Goal: Navigation & Orientation: Find specific page/section

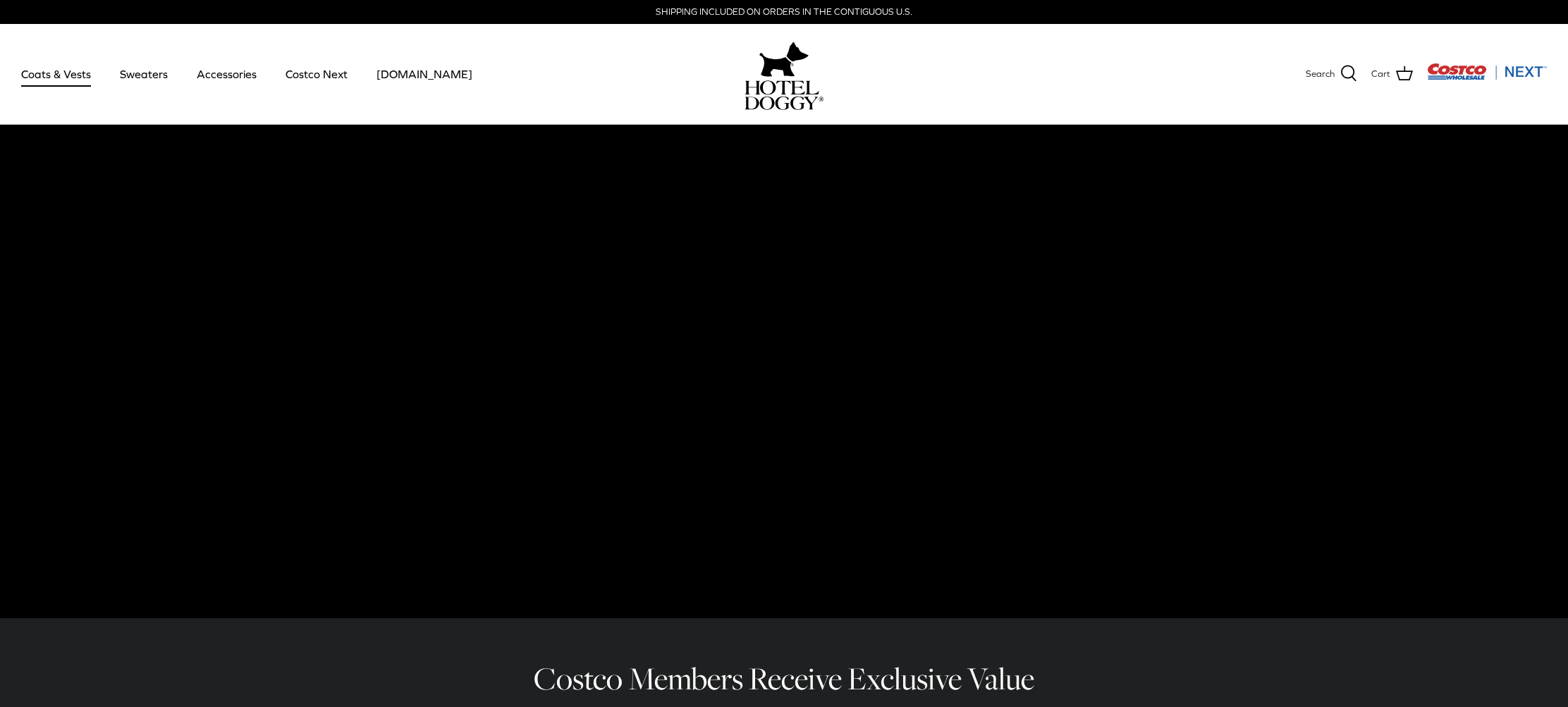
click at [50, 73] on link "Coats & Vests" at bounding box center [56, 73] width 95 height 48
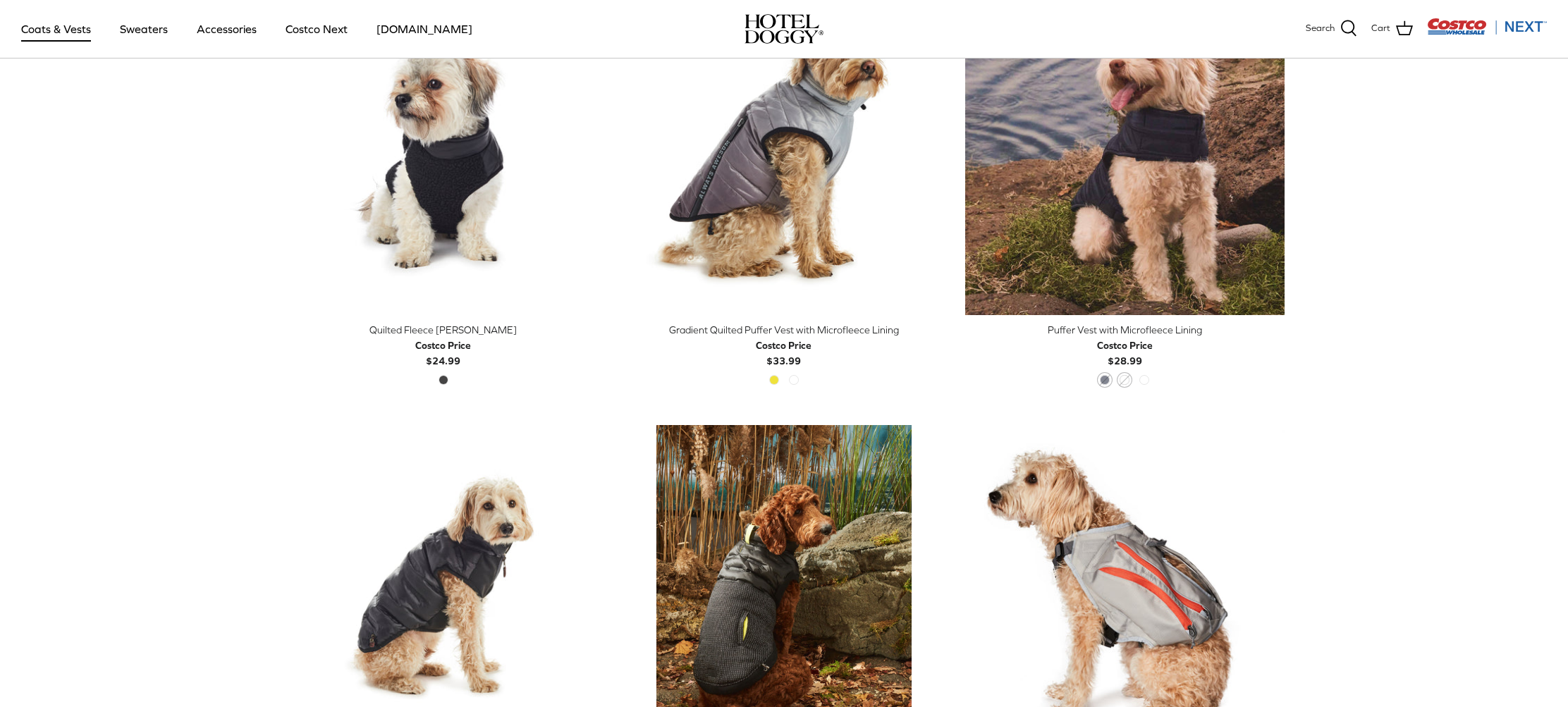
scroll to position [1925, 0]
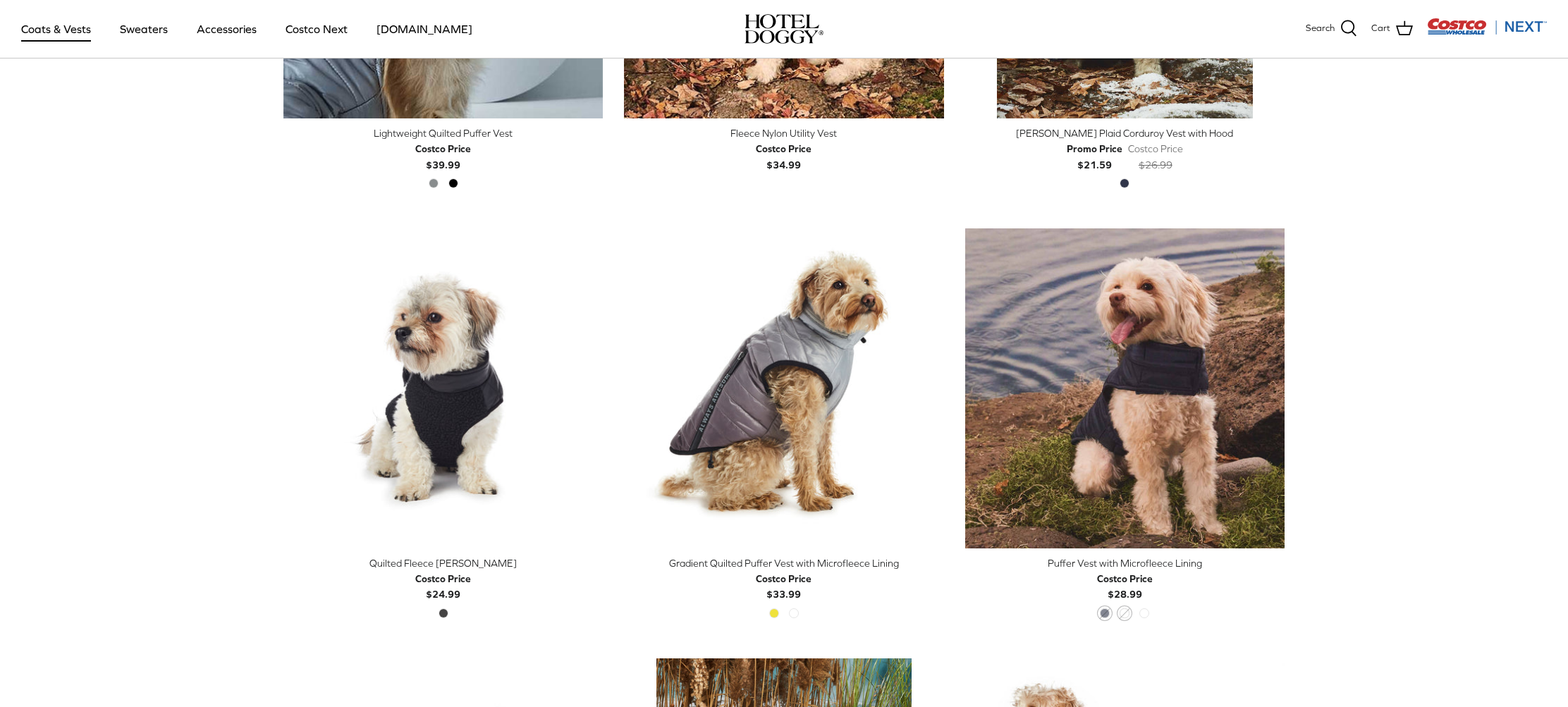
click at [53, 31] on link "Coats & Vests" at bounding box center [56, 28] width 95 height 48
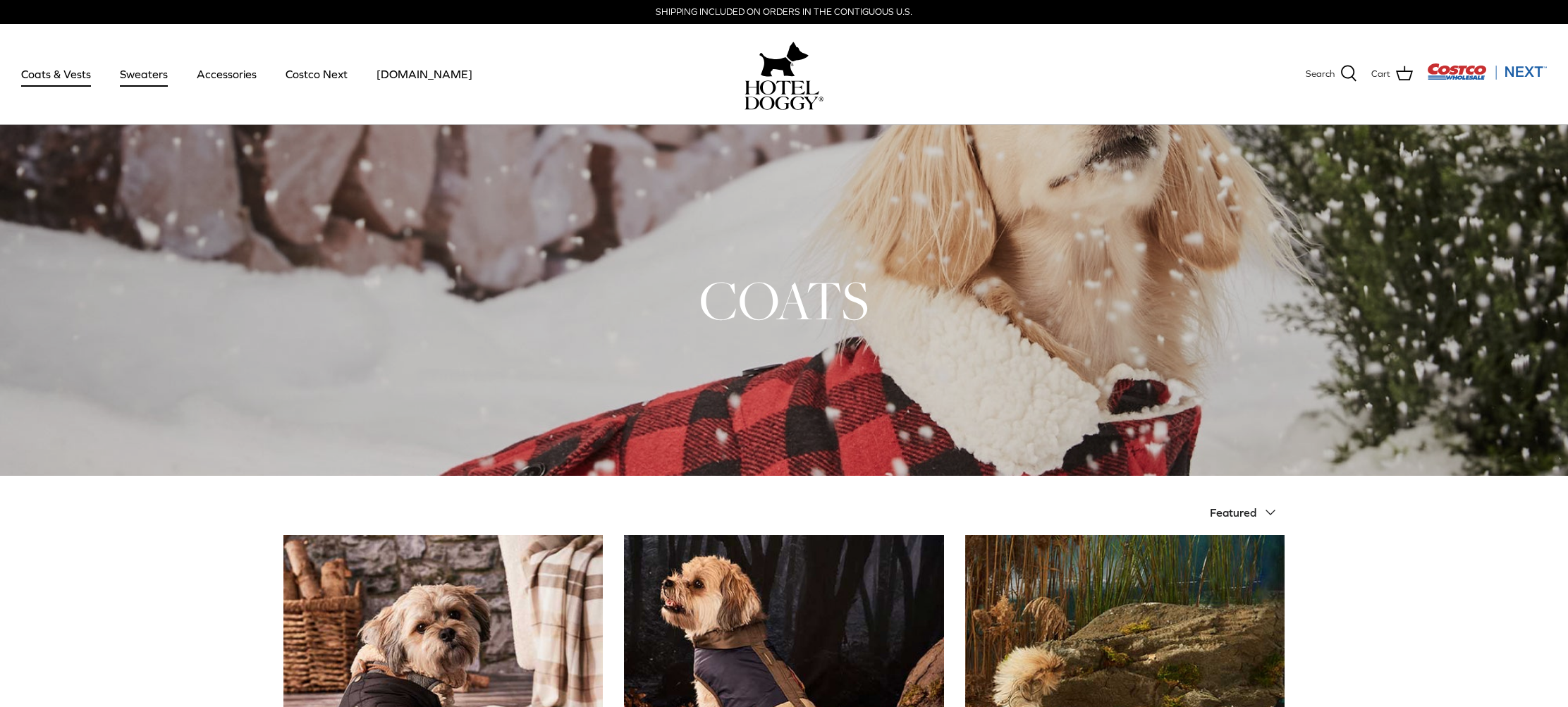
click at [137, 83] on link "Sweaters" at bounding box center [144, 73] width 73 height 48
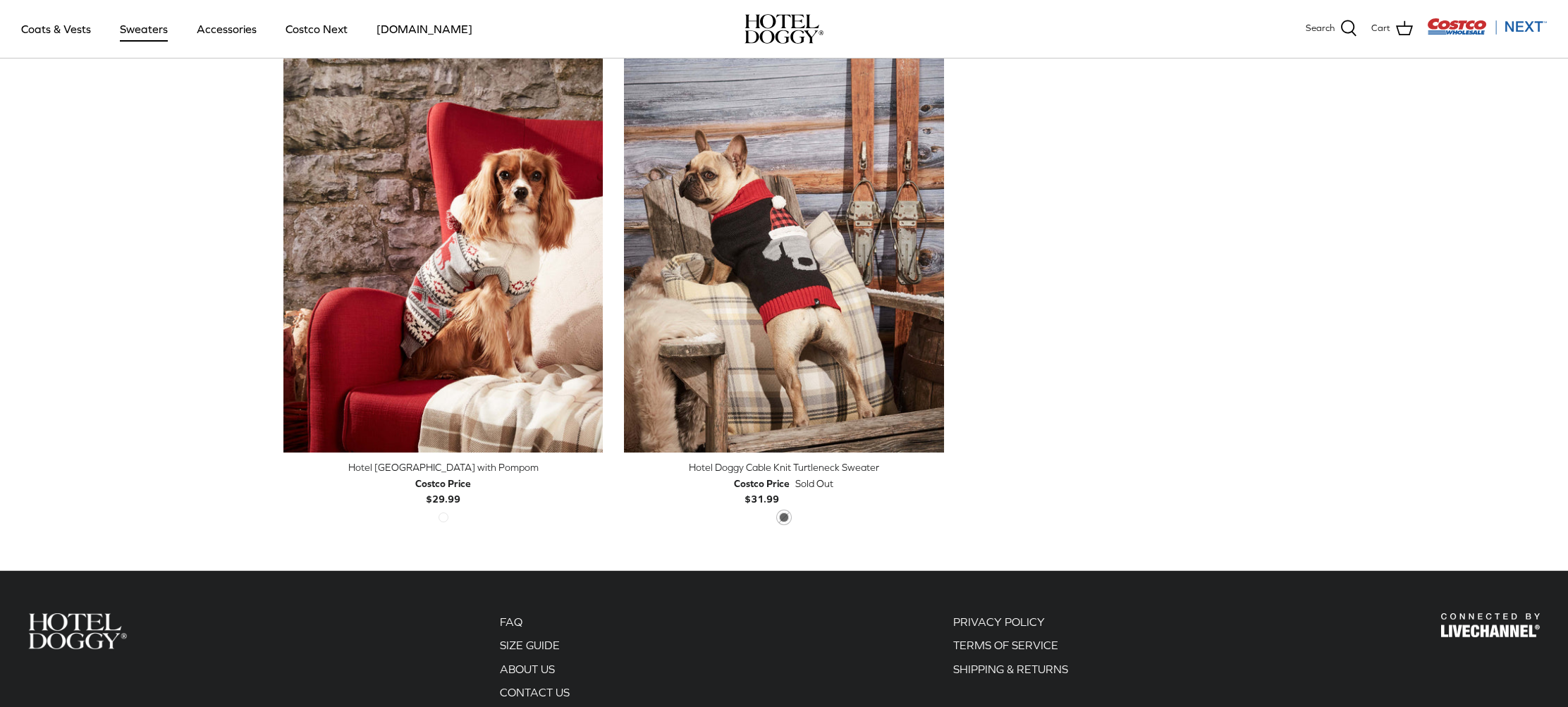
scroll to position [405, 0]
